Goal: Consume media (video, audio): Watch videos, listen to music or podcasts

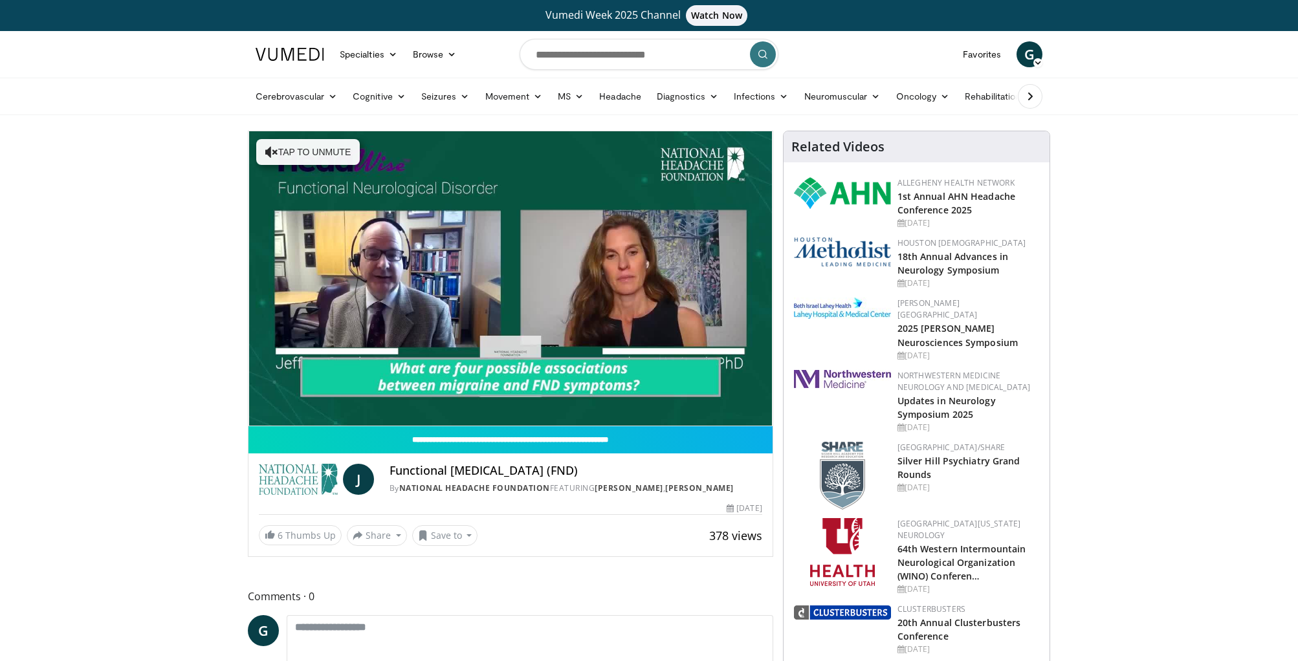
click at [400, 82] on ul "Cerebrovascular [MEDICAL_DATA] Stroke [MEDICAL_DATA] Stroke Prevention [MEDICAL…" at bounding box center [711, 96] width 927 height 36
click at [454, 481] on div "Functional [MEDICAL_DATA] (FND) By National Headache Foundation FEATURING [PERS…" at bounding box center [575, 479] width 373 height 31
click at [454, 479] on div "Functional [MEDICAL_DATA] (FND) By National Headache Foundation FEATURING [PERS…" at bounding box center [575, 479] width 373 height 31
click at [452, 474] on h4 "Functional [MEDICAL_DATA] (FND)" at bounding box center [575, 471] width 373 height 14
